Goal: Transaction & Acquisition: Subscribe to service/newsletter

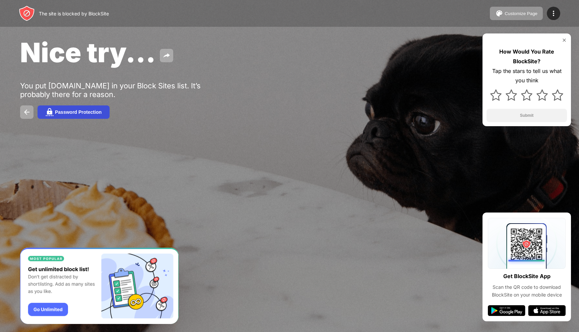
click at [67, 114] on div "Password Protection" at bounding box center [78, 112] width 47 height 5
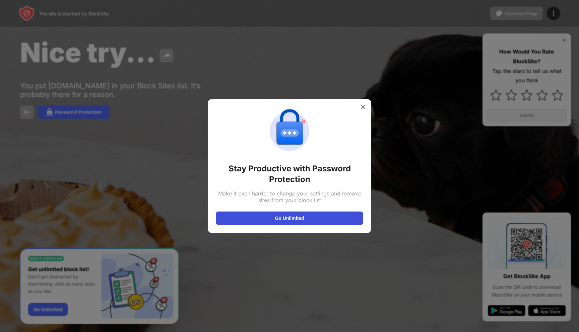
click at [294, 221] on button "Go Unlimited" at bounding box center [289, 218] width 147 height 13
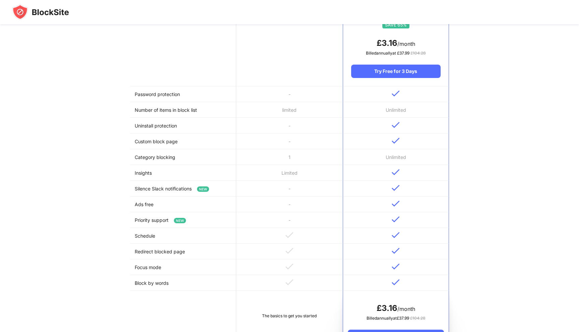
scroll to position [120, 0]
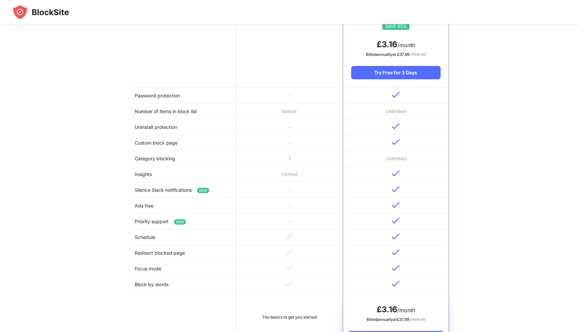
click at [399, 140] on img at bounding box center [396, 142] width 8 height 6
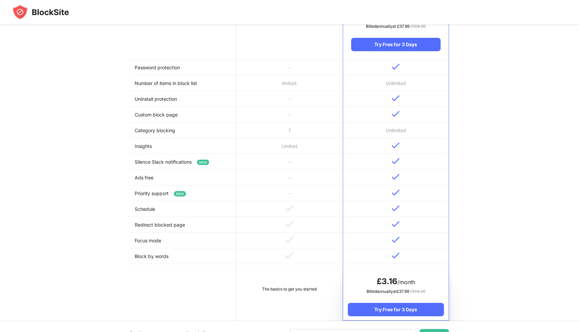
scroll to position [147, 0]
click at [392, 118] on td at bounding box center [396, 115] width 106 height 16
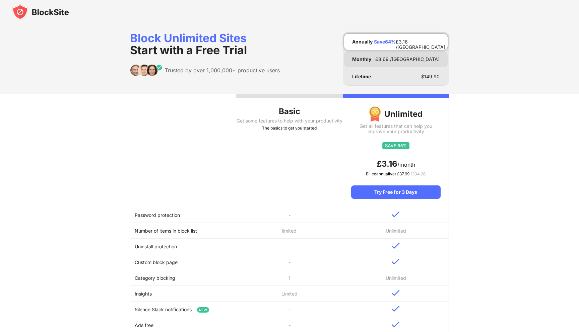
click at [394, 55] on div "Monthly £ 8.69 /[GEOGRAPHIC_DATA]" at bounding box center [396, 59] width 104 height 16
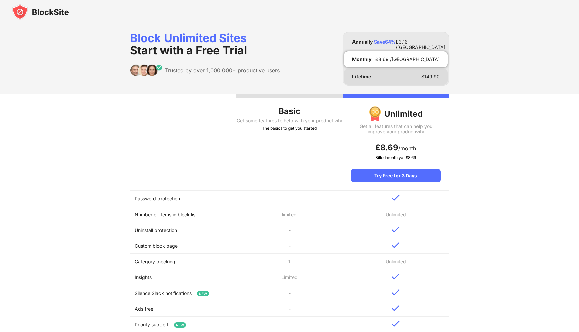
click at [390, 71] on div "Lifetime $ 149.90" at bounding box center [396, 77] width 104 height 16
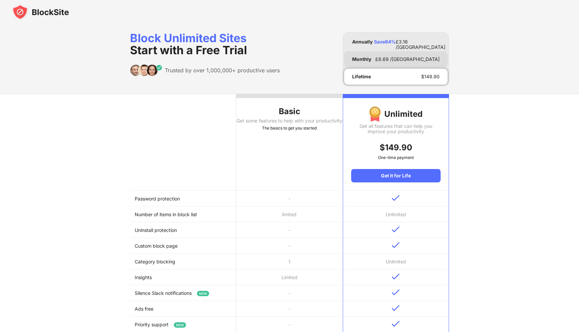
click at [373, 63] on div "Monthly £ 8.69 /[GEOGRAPHIC_DATA]" at bounding box center [396, 59] width 104 height 16
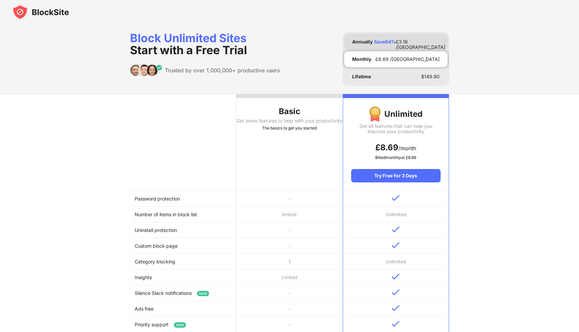
click at [363, 42] on div "Annually" at bounding box center [362, 41] width 20 height 5
